Goal: Contribute content: Add original content to the website for others to see

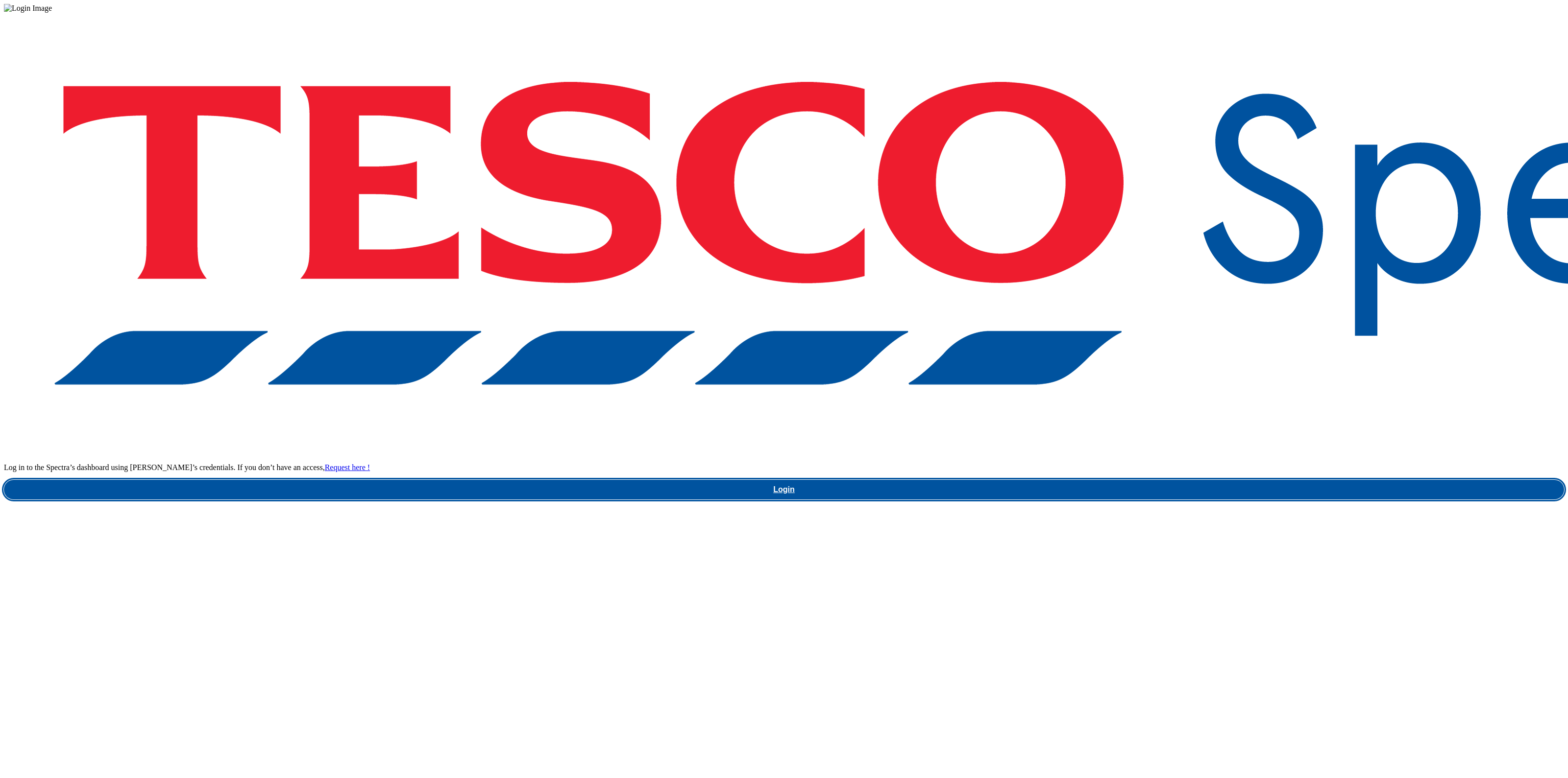
click at [1202, 480] on link "Login" at bounding box center [784, 489] width 1560 height 20
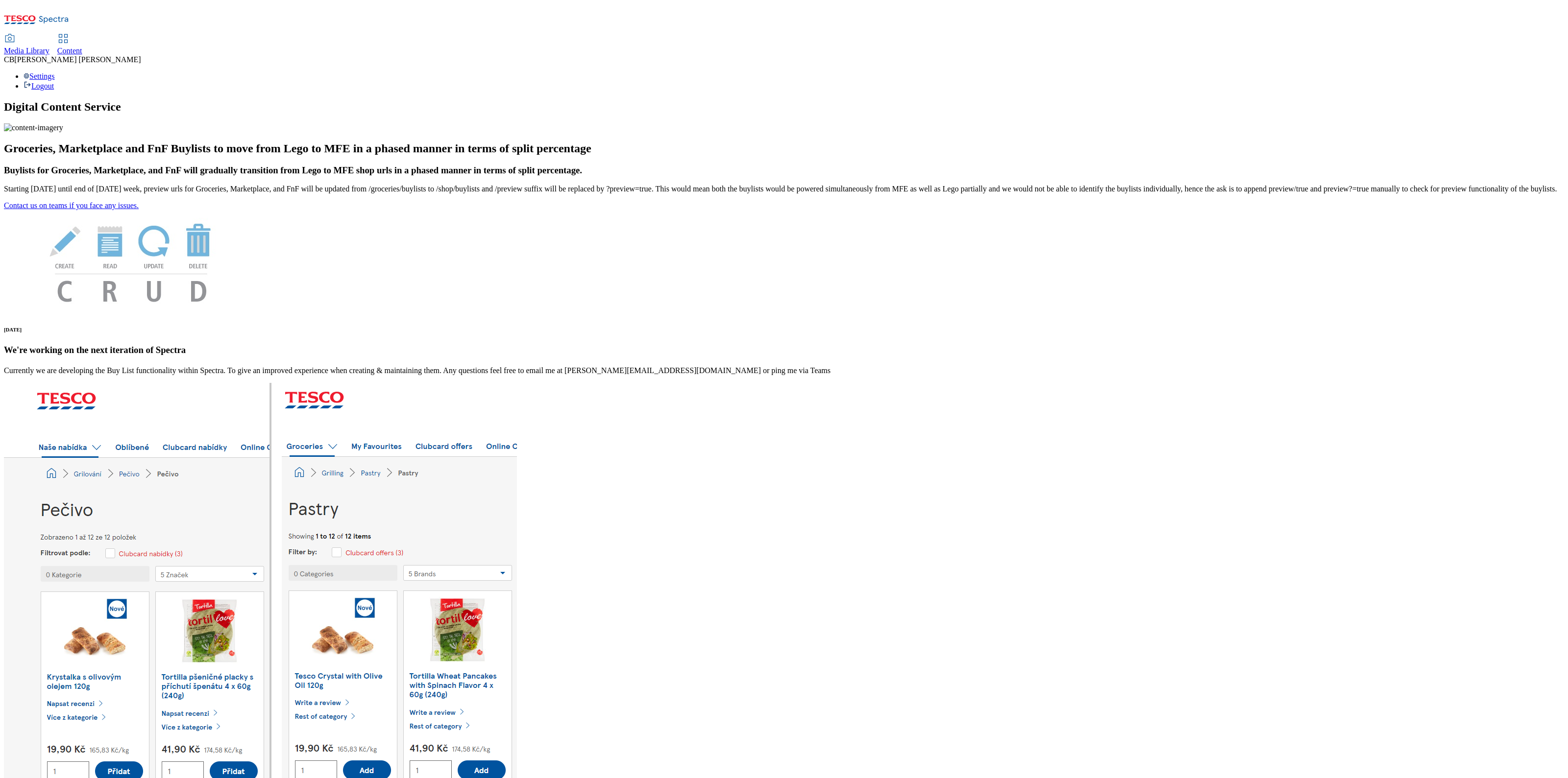
click at [49, 47] on span "Media Library" at bounding box center [27, 51] width 46 height 9
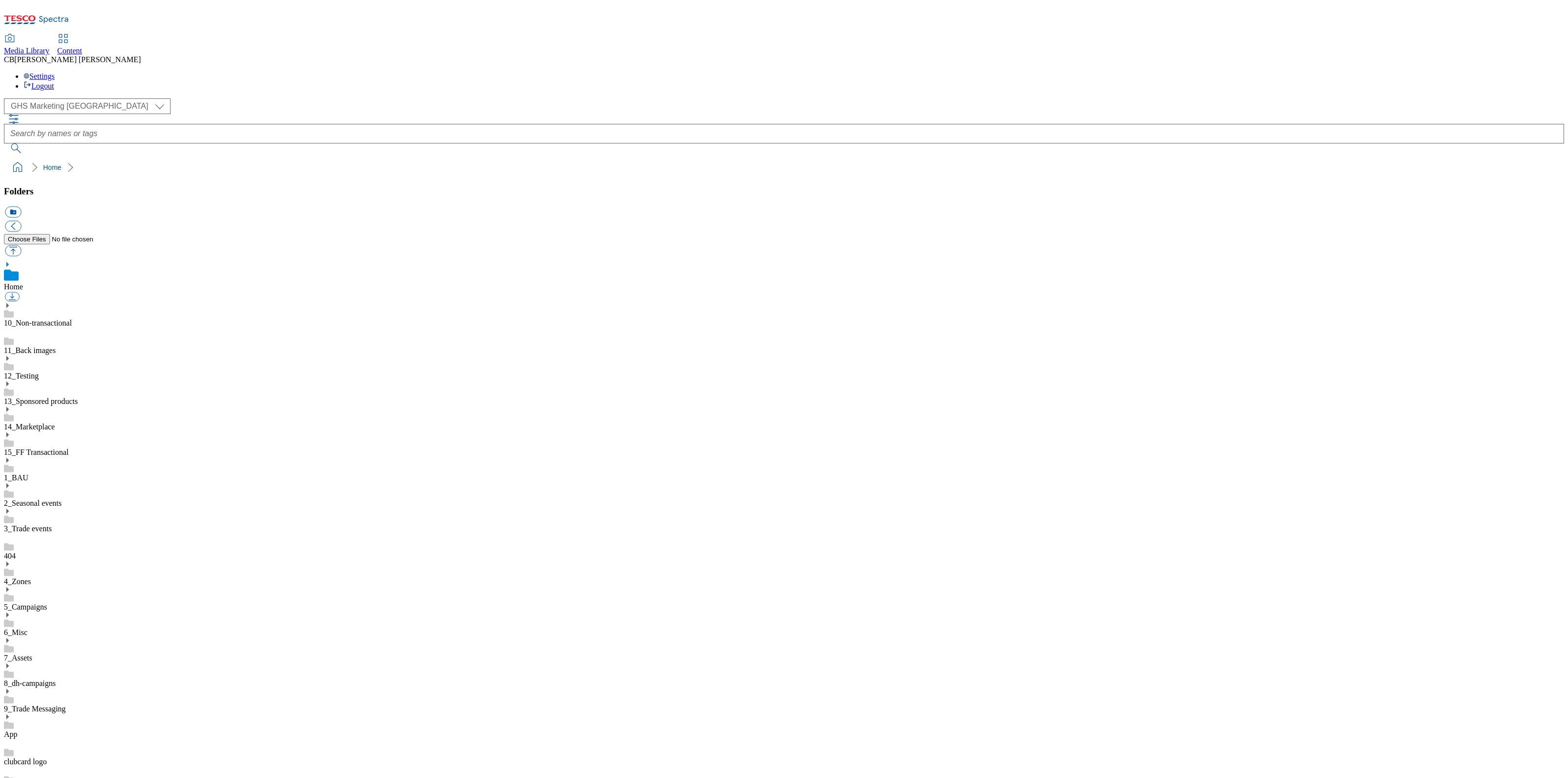
click at [10, 663] on icon at bounding box center [8, 666] width 7 height 7
click at [21, 245] on button "button" at bounding box center [13, 250] width 16 height 11
type input "C:\fakepath\1756913397223-Desktop.jpg"
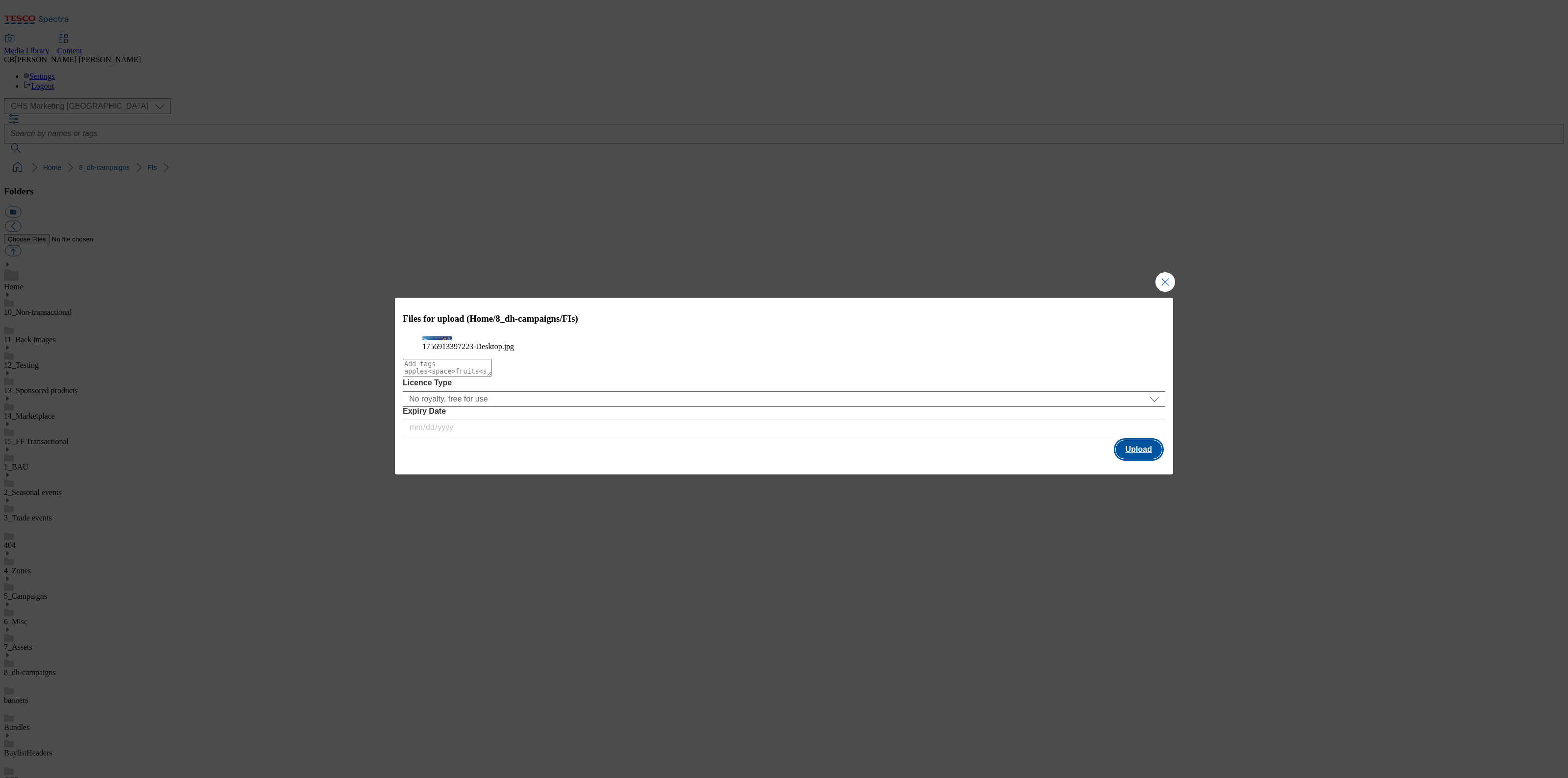
click at [1139, 459] on button "Upload" at bounding box center [1138, 449] width 46 height 18
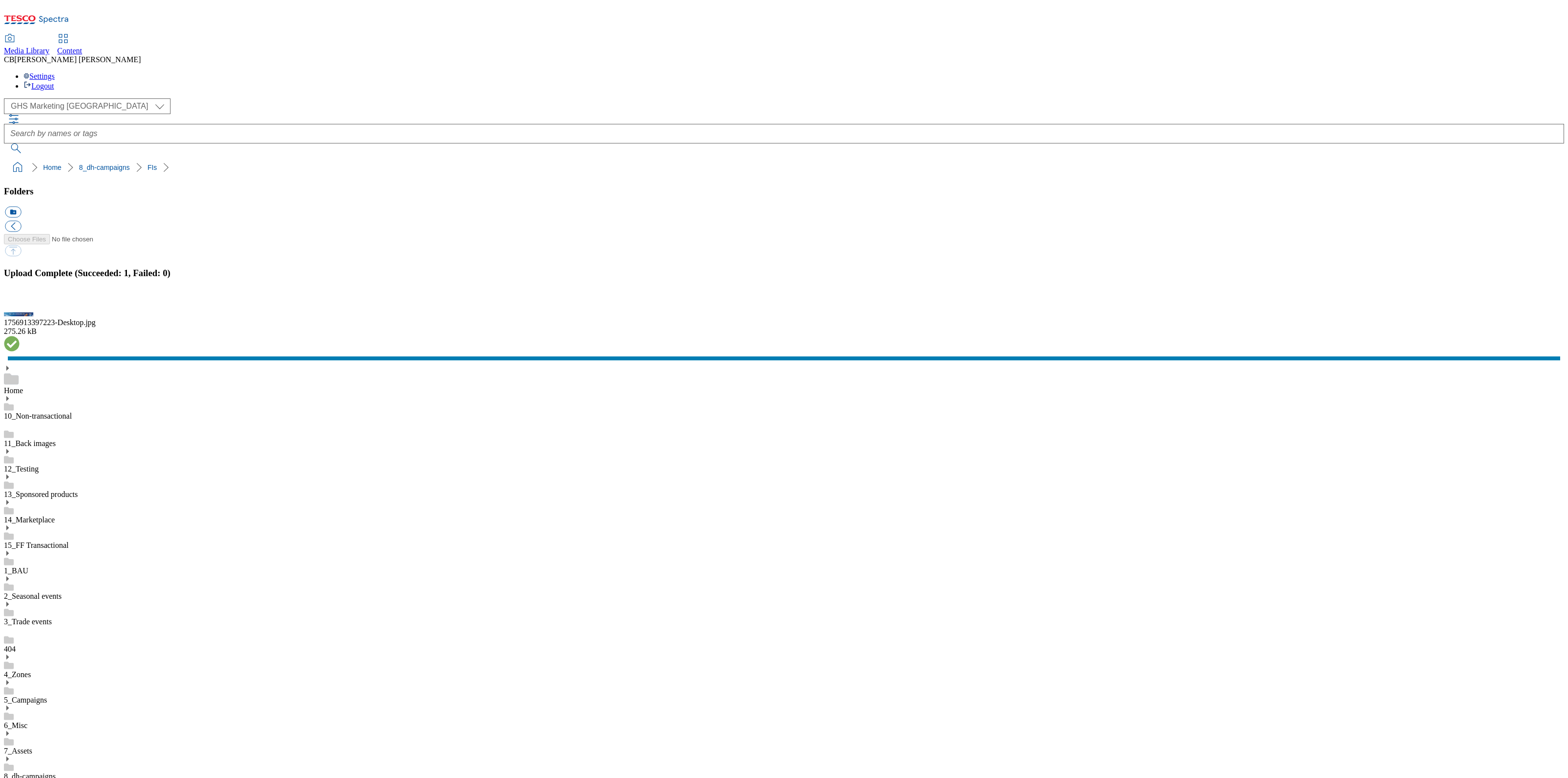
click at [20, 308] on button "button" at bounding box center [12, 303] width 15 height 10
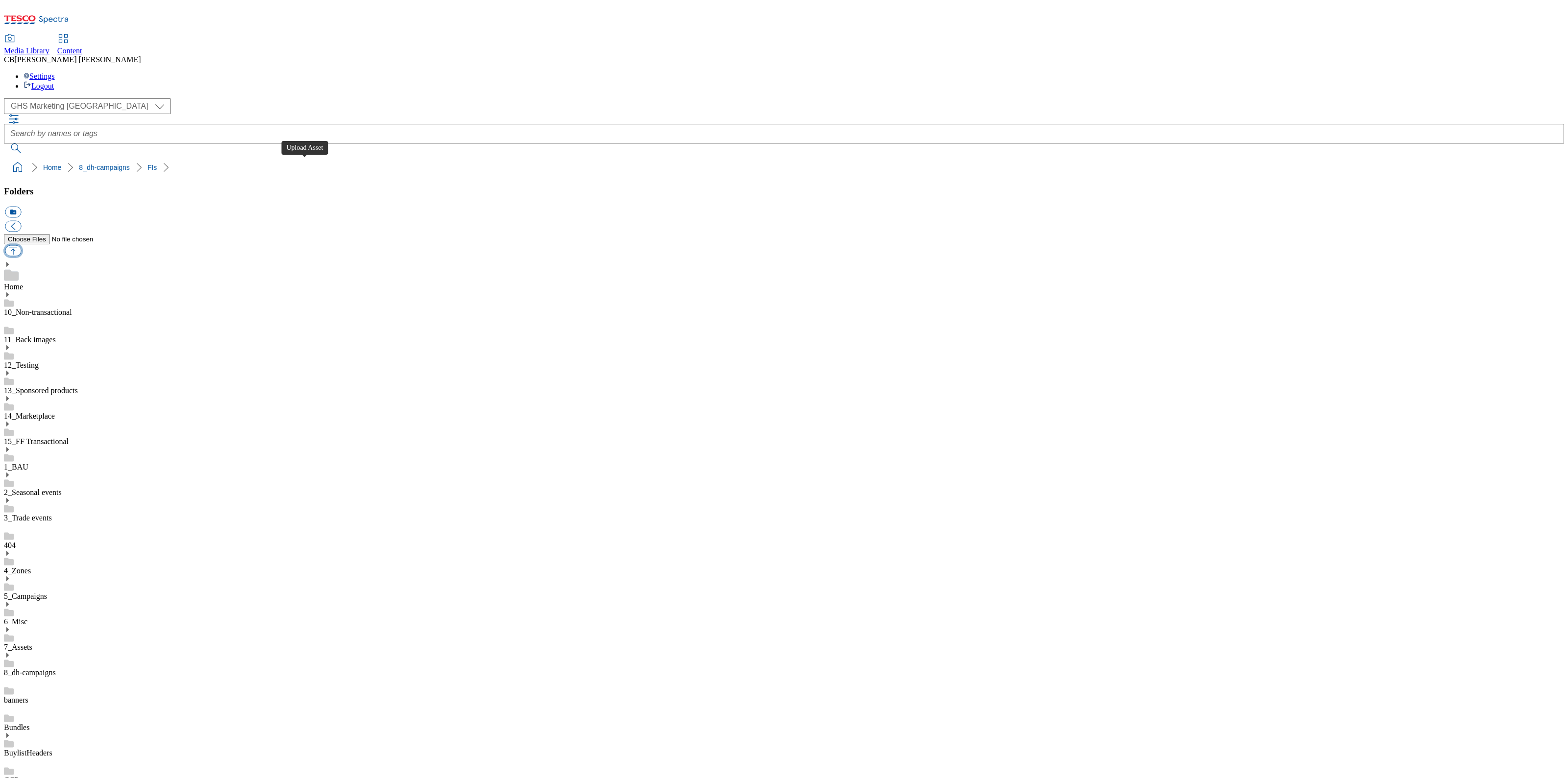
click at [21, 245] on button "button" at bounding box center [13, 250] width 16 height 11
type input "C:\fakepath\1754036792796-Ad541584_Pepsi_Max_Legobrand_2560x320_V1.jpg"
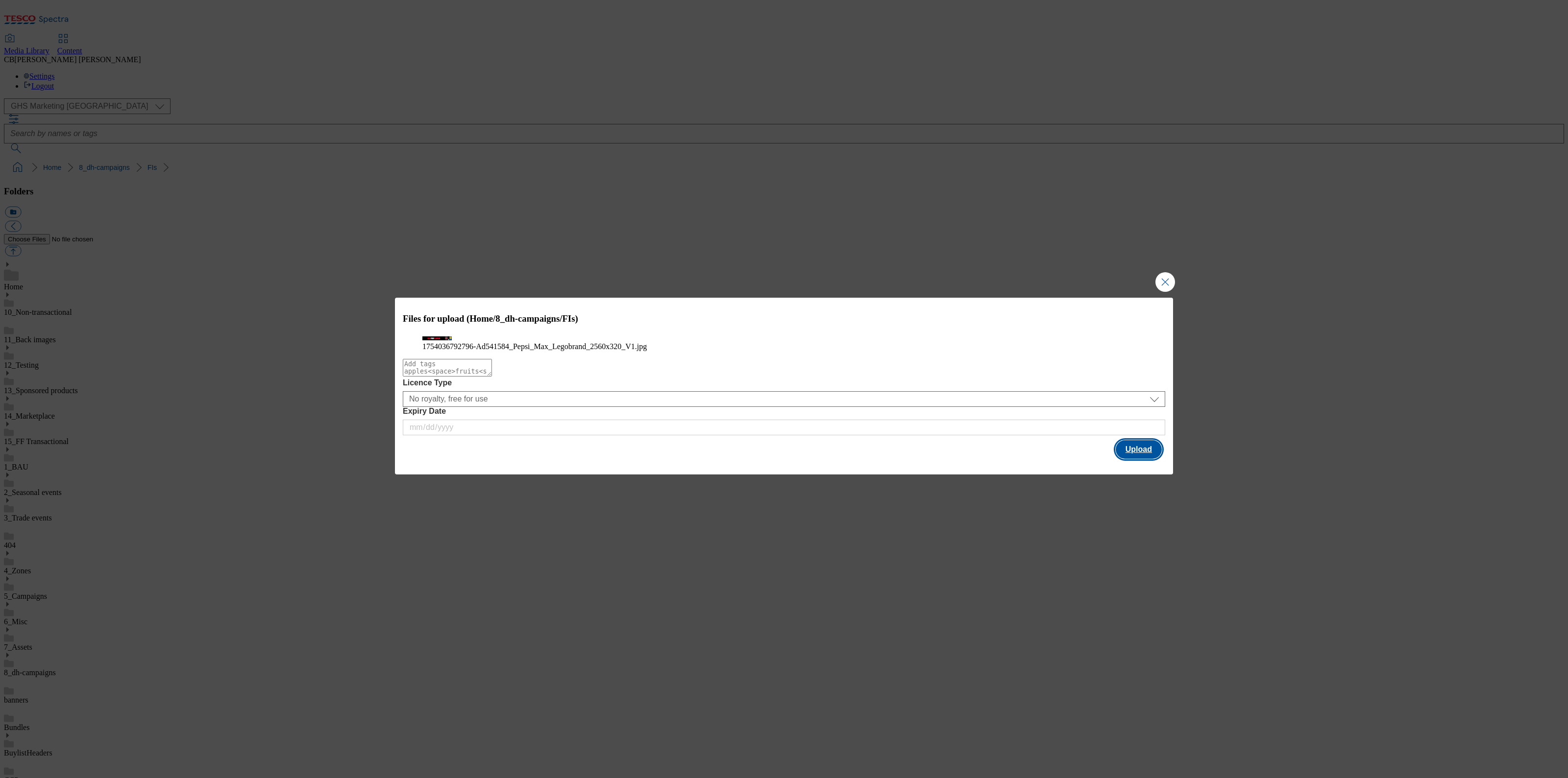
click at [1123, 459] on button "Upload" at bounding box center [1138, 449] width 46 height 18
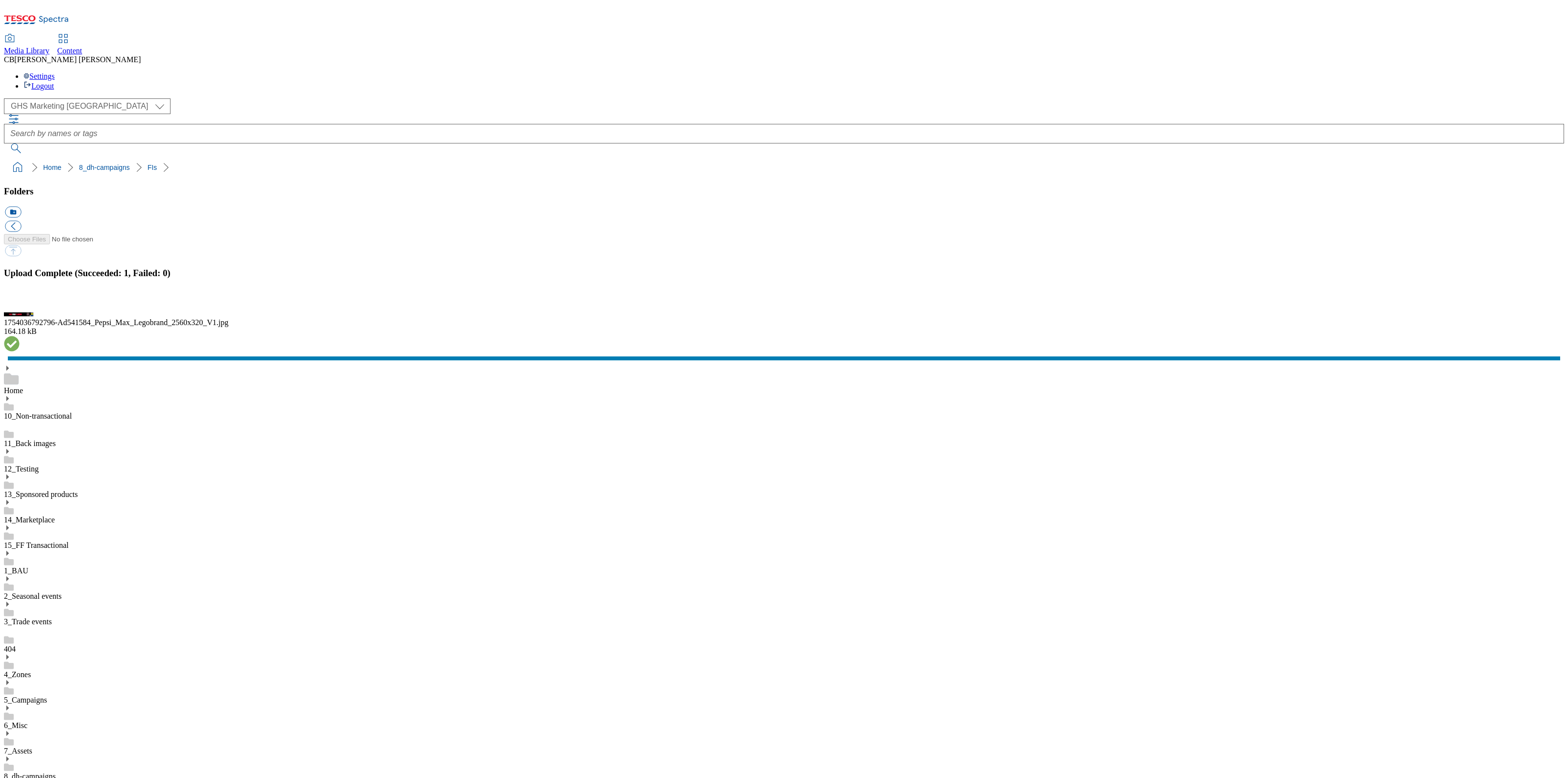
drag, startPoint x: 1556, startPoint y: 572, endPoint x: 1495, endPoint y: 552, distance: 64.2
click at [20, 308] on button "button" at bounding box center [12, 303] width 15 height 10
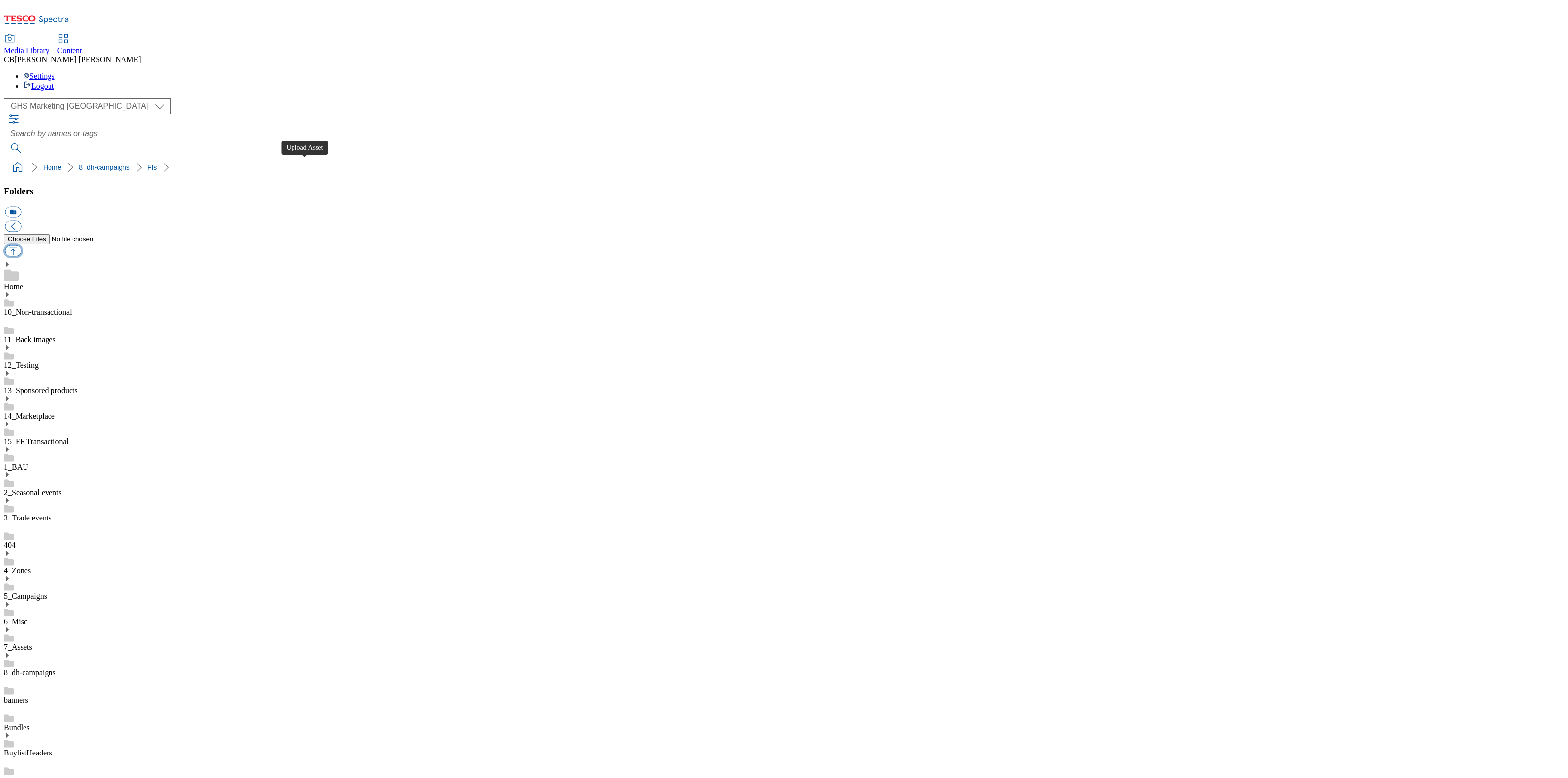
click at [21, 245] on button "button" at bounding box center [13, 250] width 16 height 11
type input "C:\fakepath\1756723547517-ad540949_Branston_LegoBrand_2560x320_V1.jpg"
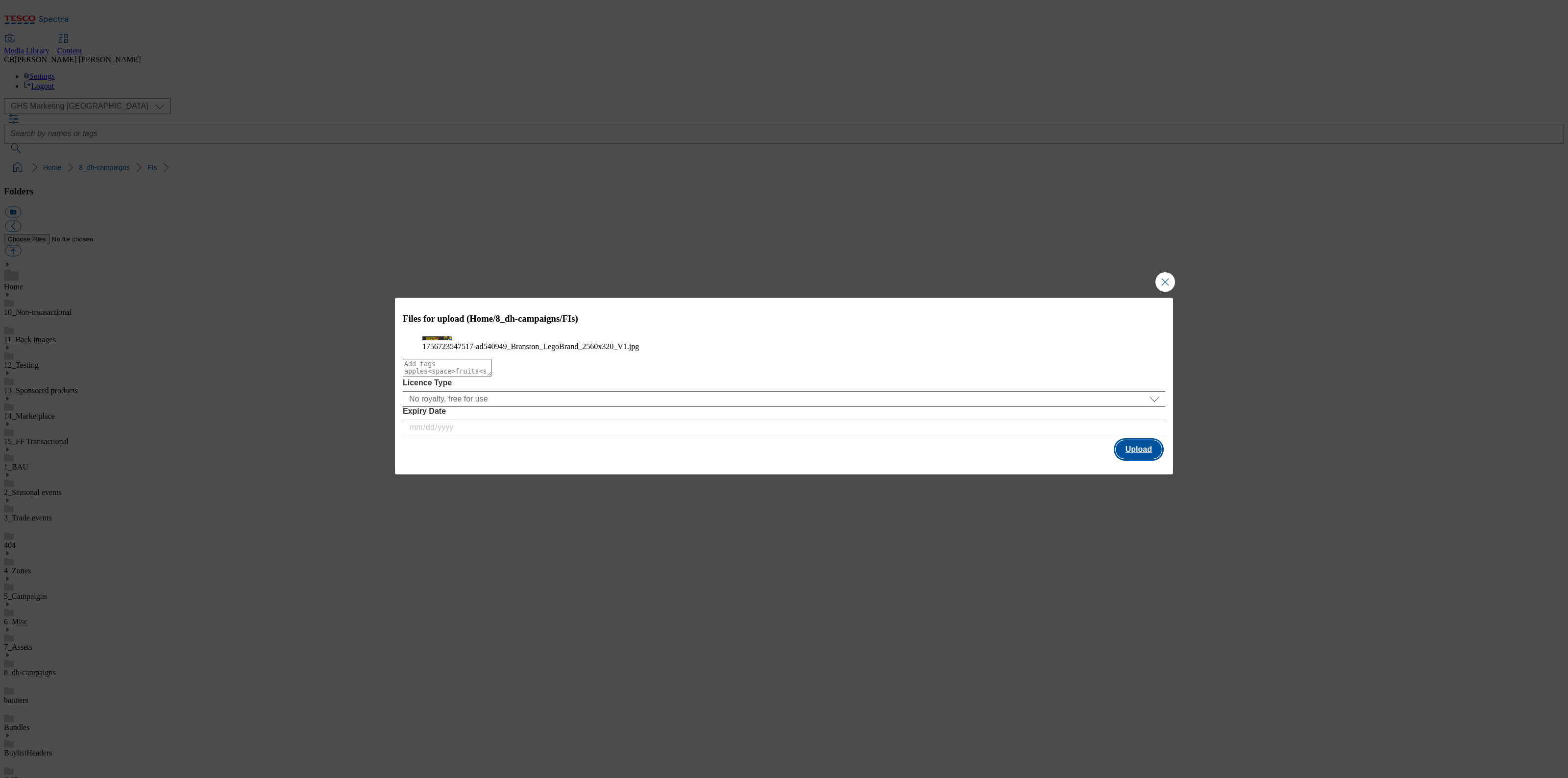
click at [1132, 459] on button "Upload" at bounding box center [1138, 449] width 46 height 18
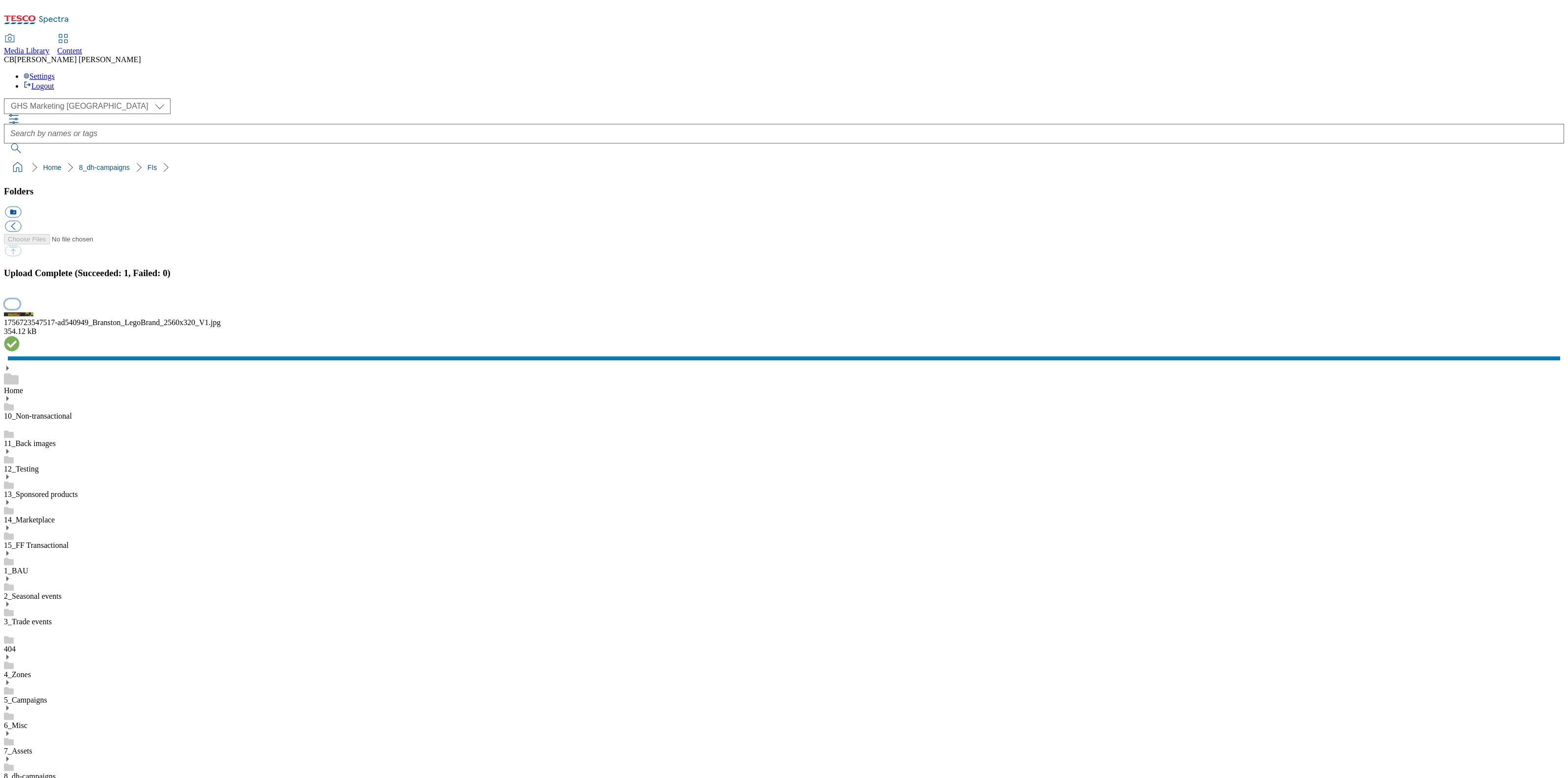
click at [20, 308] on button "button" at bounding box center [12, 303] width 15 height 10
